Goal: Information Seeking & Learning: Understand process/instructions

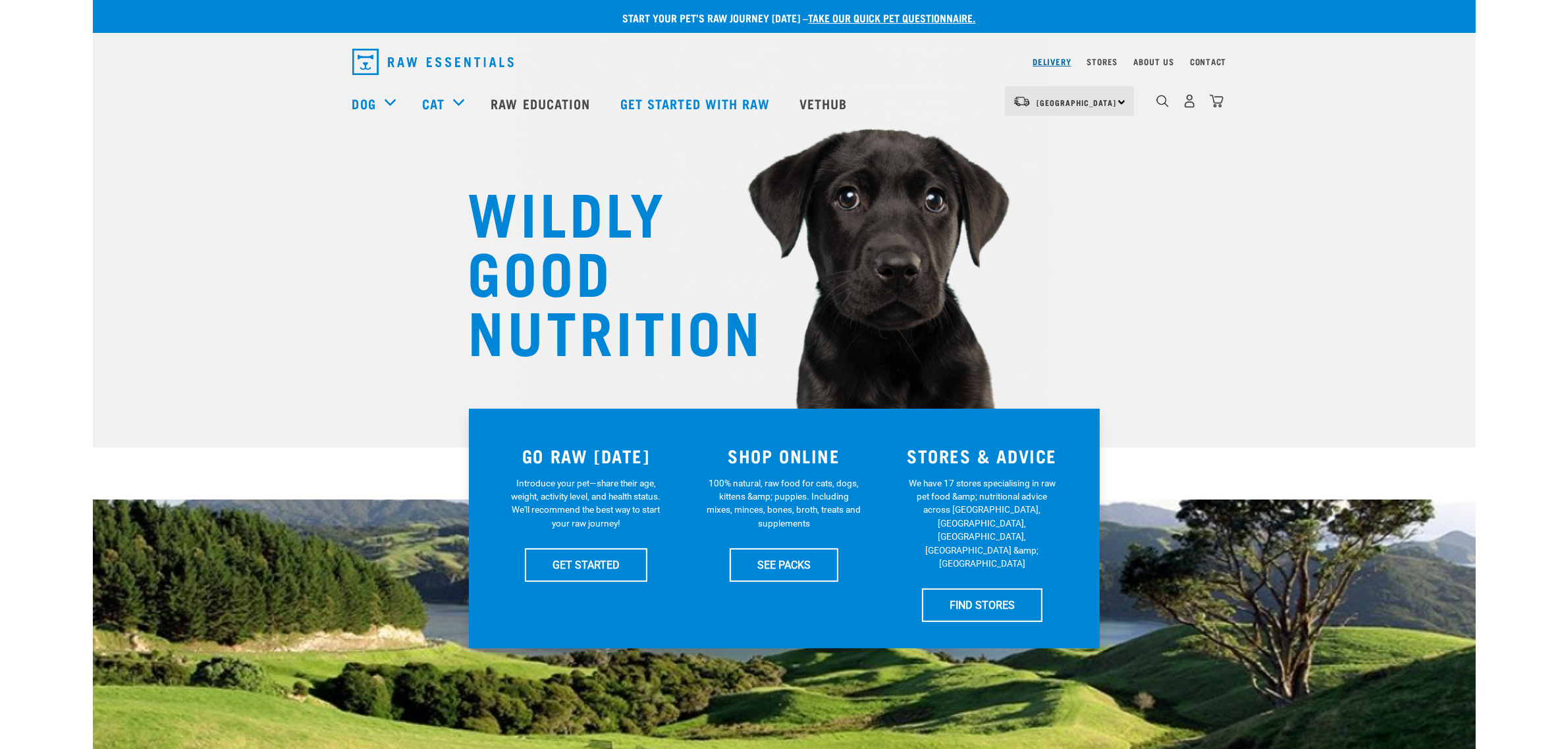
click at [1030, 63] on nav "Delivery Stores About Us Contact" at bounding box center [784, 62] width 885 height 37
click at [1043, 61] on link "Delivery" at bounding box center [1051, 61] width 38 height 5
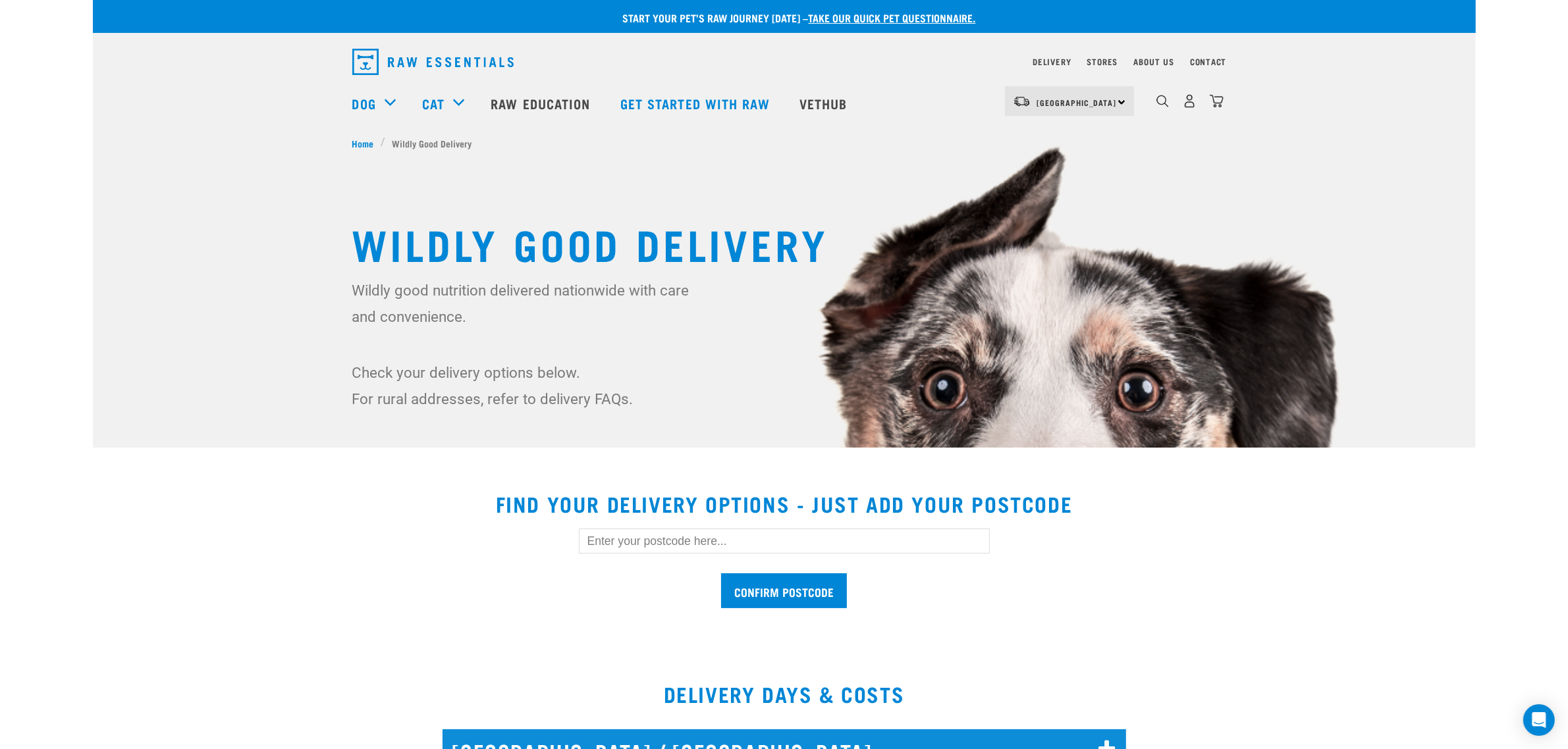
click at [616, 530] on input "text" at bounding box center [784, 541] width 411 height 25
type input "1023"
click at [721, 574] on input "Confirm postcode" at bounding box center [784, 591] width 126 height 35
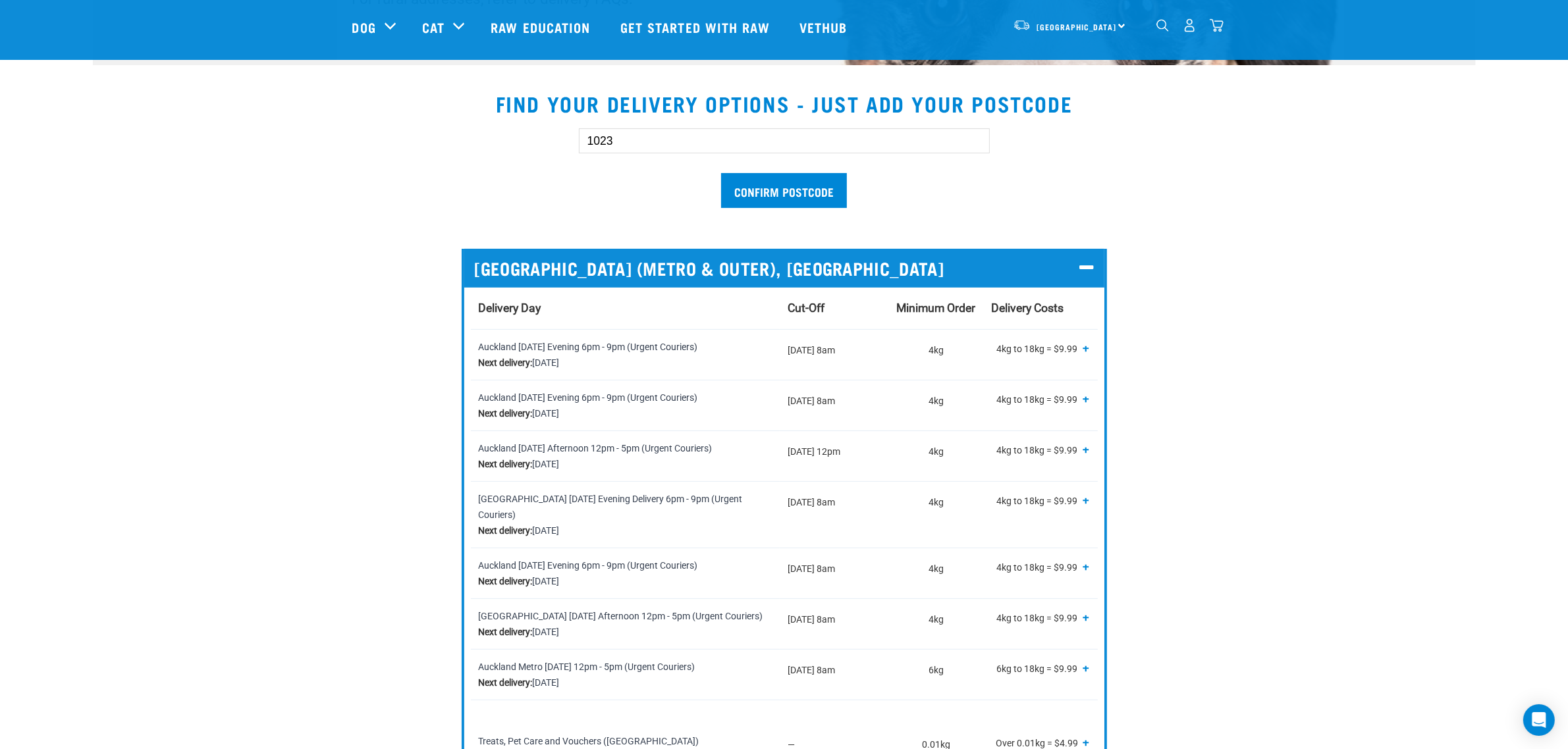
scroll to position [412, 0]
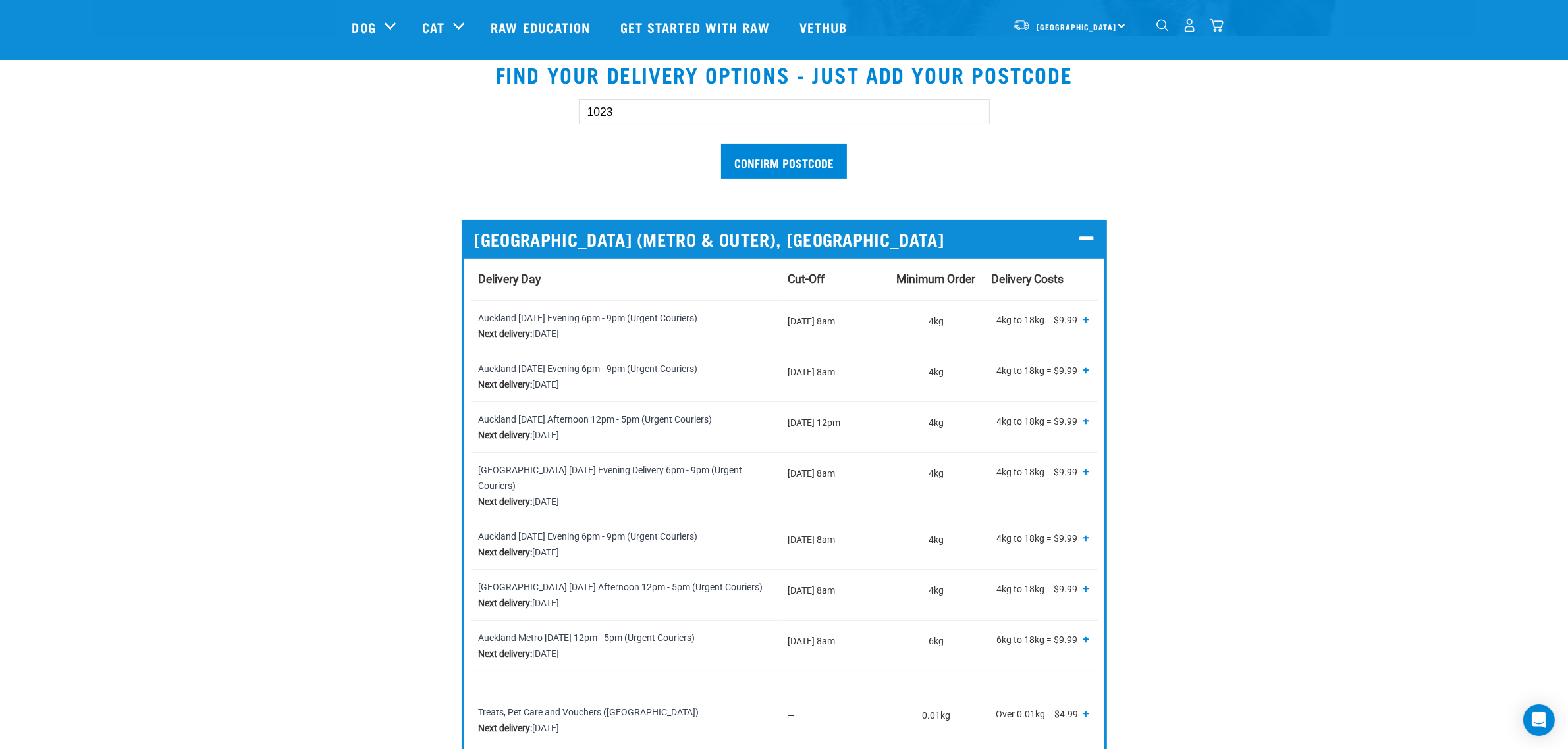
drag, startPoint x: 629, startPoint y: 109, endPoint x: 578, endPoint y: 114, distance: 51.2
click at [579, 114] on input "1023" at bounding box center [784, 112] width 411 height 25
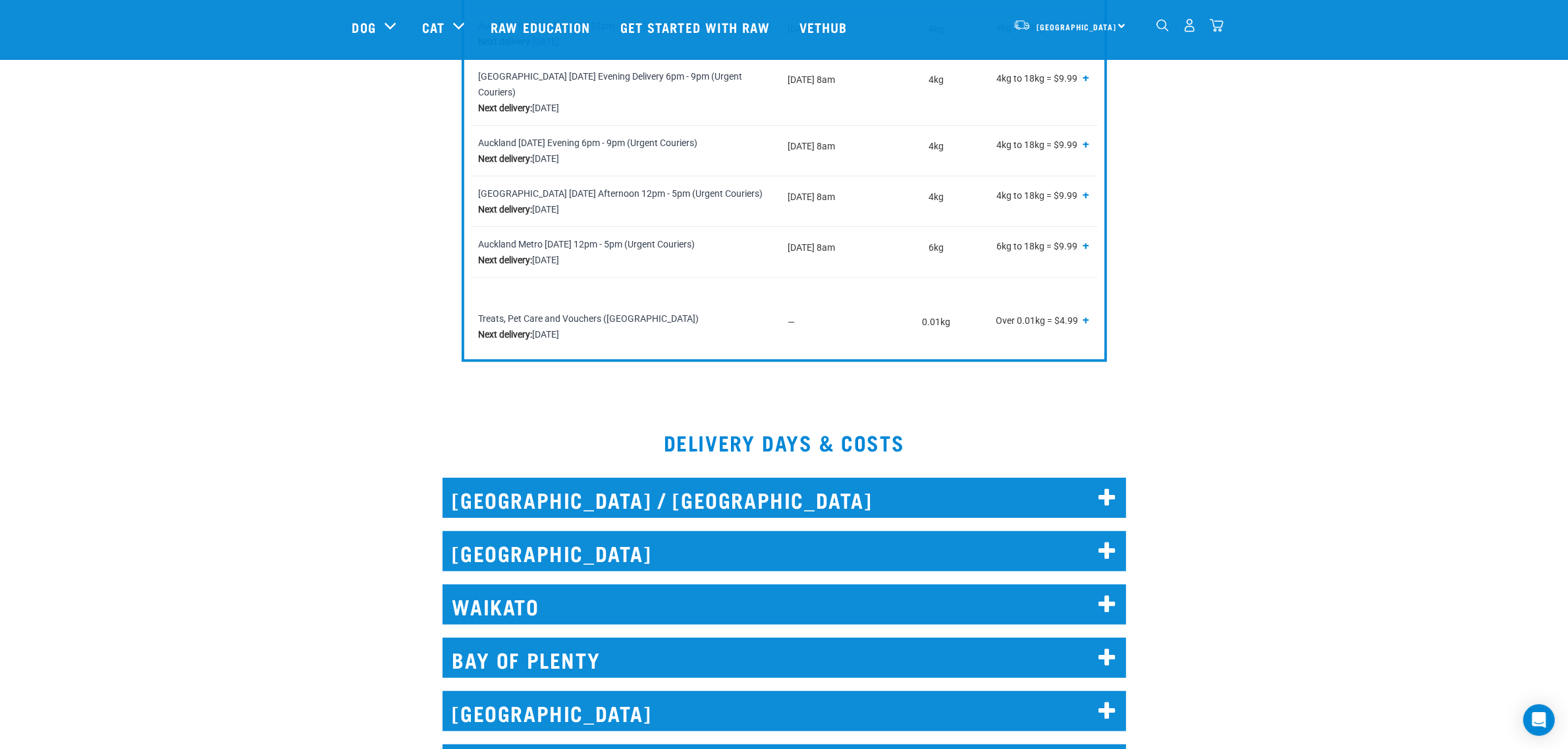
scroll to position [823, 0]
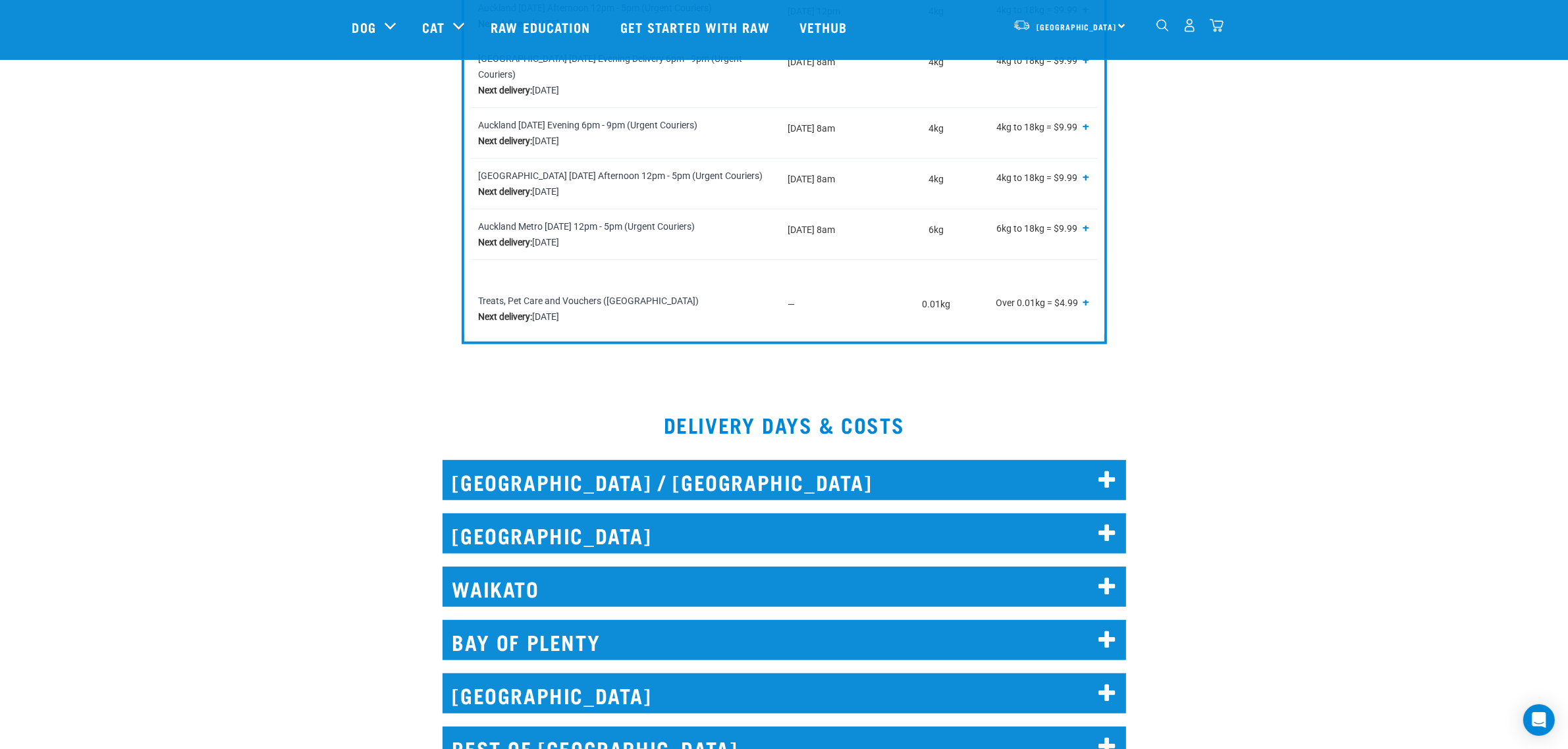
click at [633, 464] on h2 "NORTH AUCKLAND / WHANGAREI" at bounding box center [784, 479] width 683 height 40
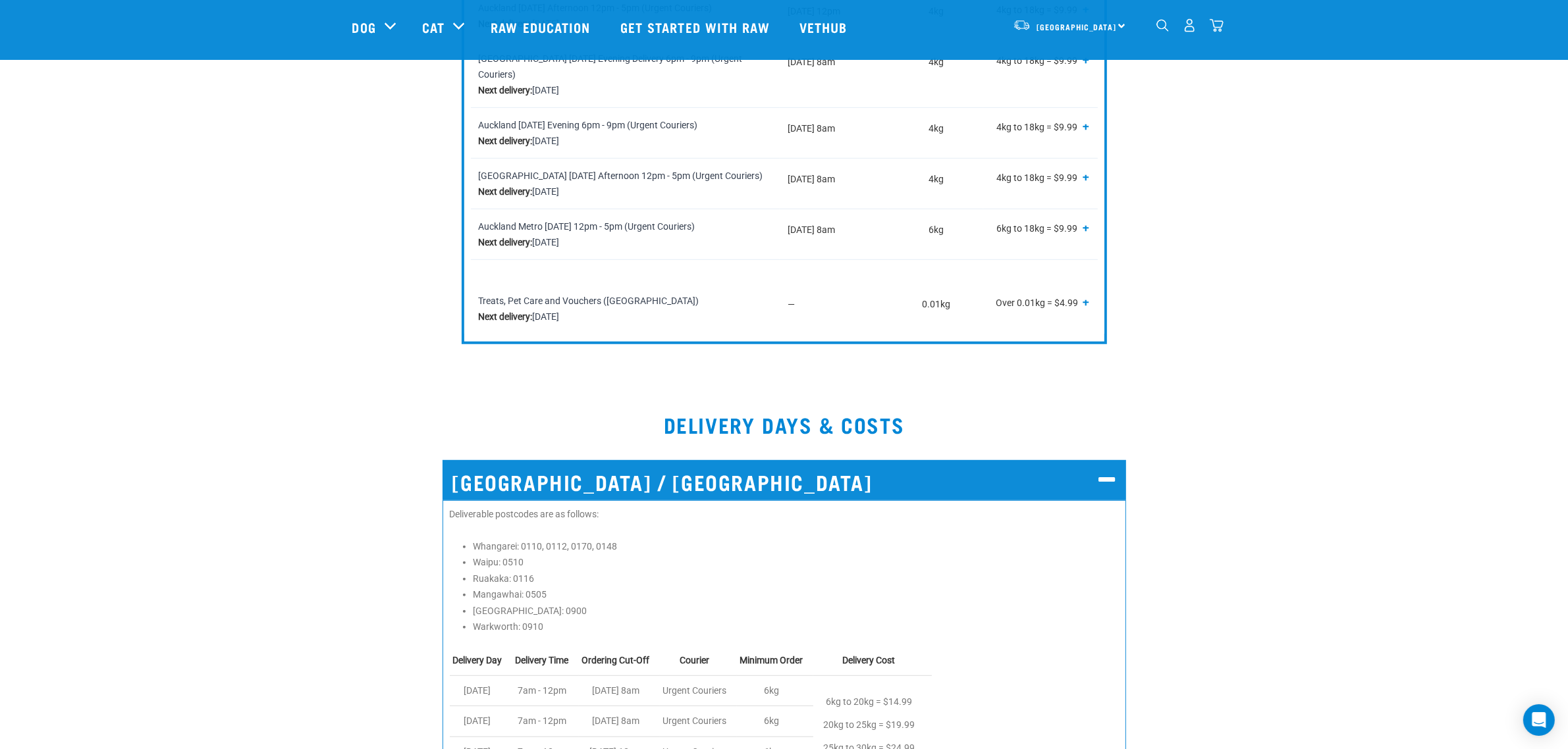
click at [551, 472] on h2 "NORTH AUCKLAND / WHANGAREI" at bounding box center [784, 479] width 683 height 40
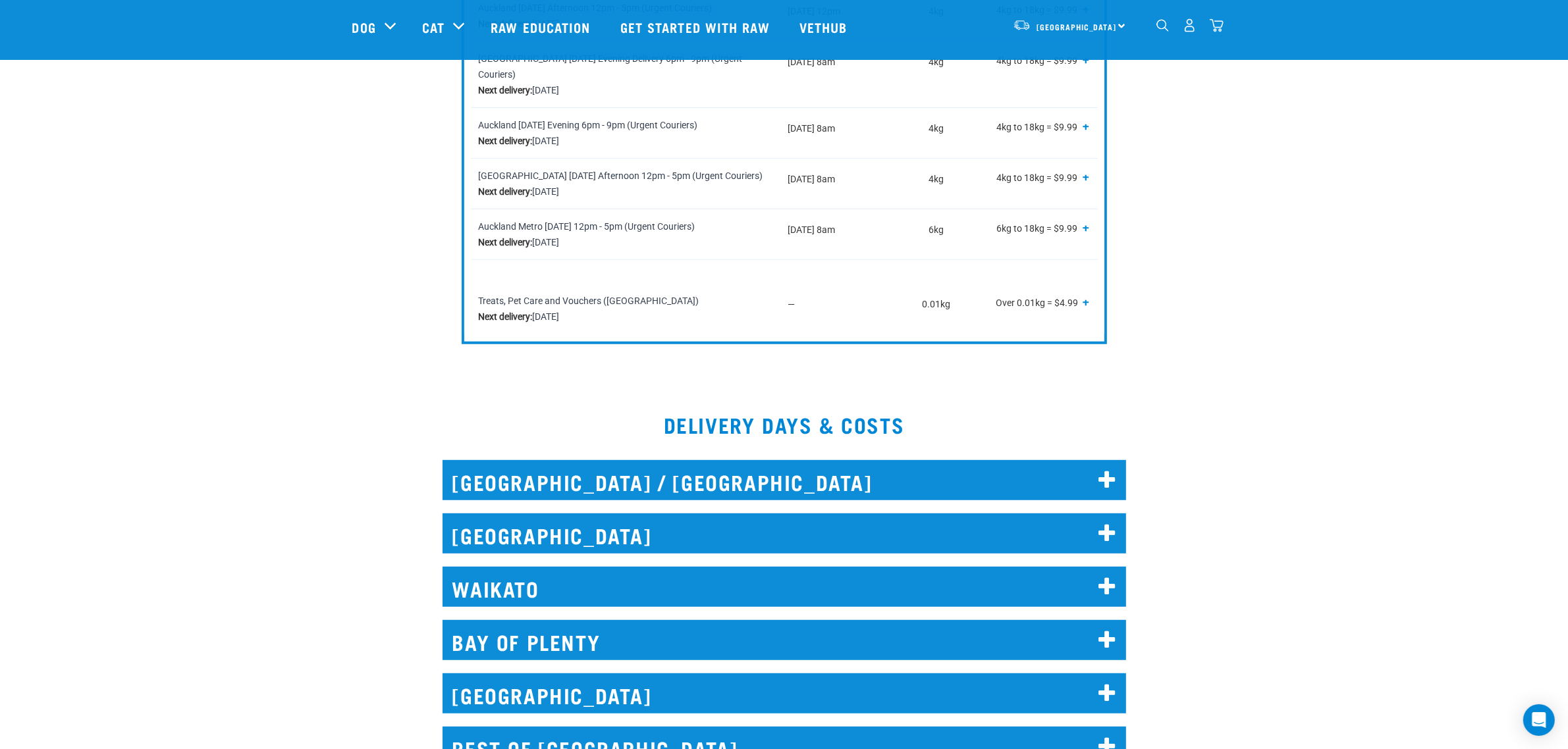
click at [547, 524] on h2 "AUCKLAND" at bounding box center [784, 533] width 683 height 40
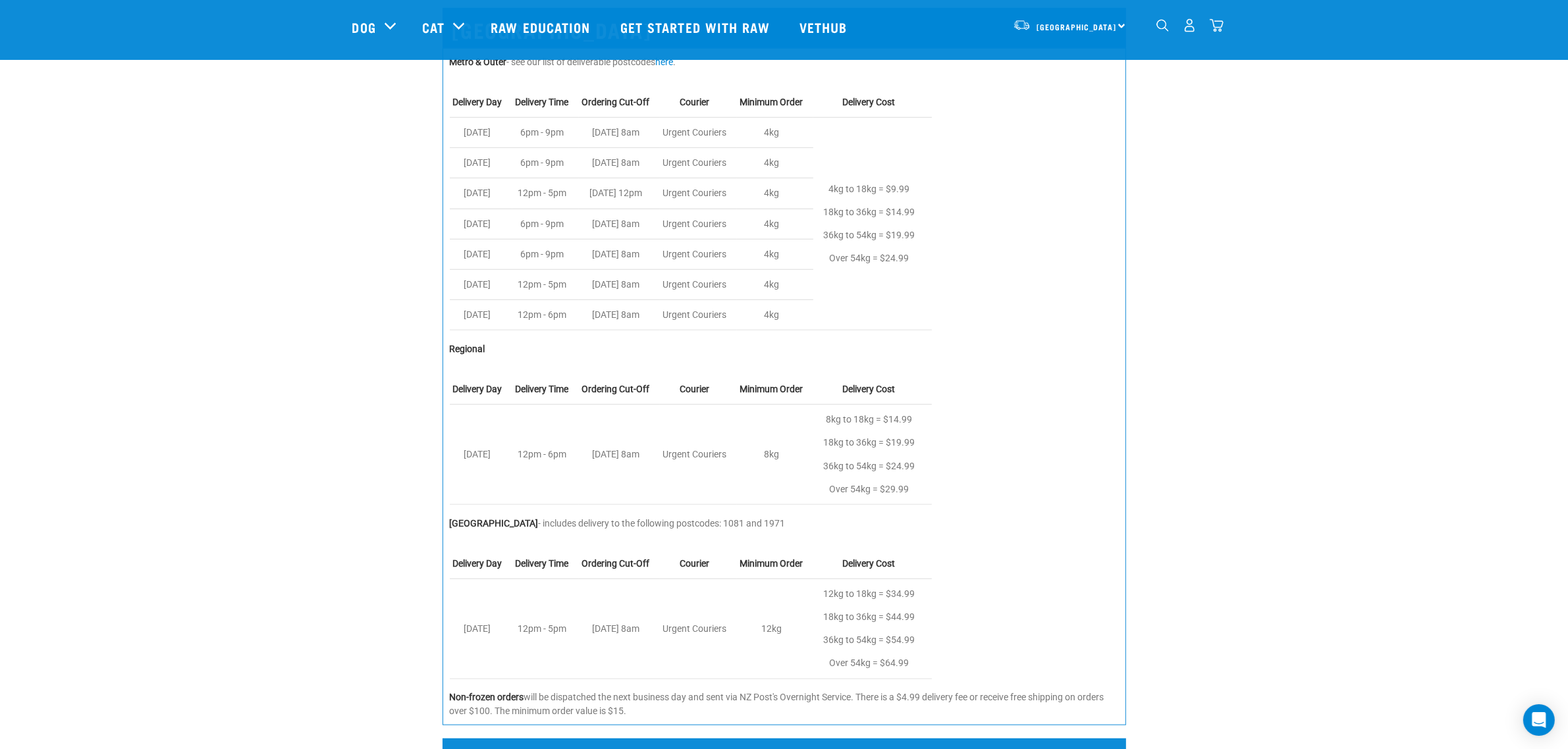
scroll to position [1234, 0]
